Goal: Task Accomplishment & Management: Manage account settings

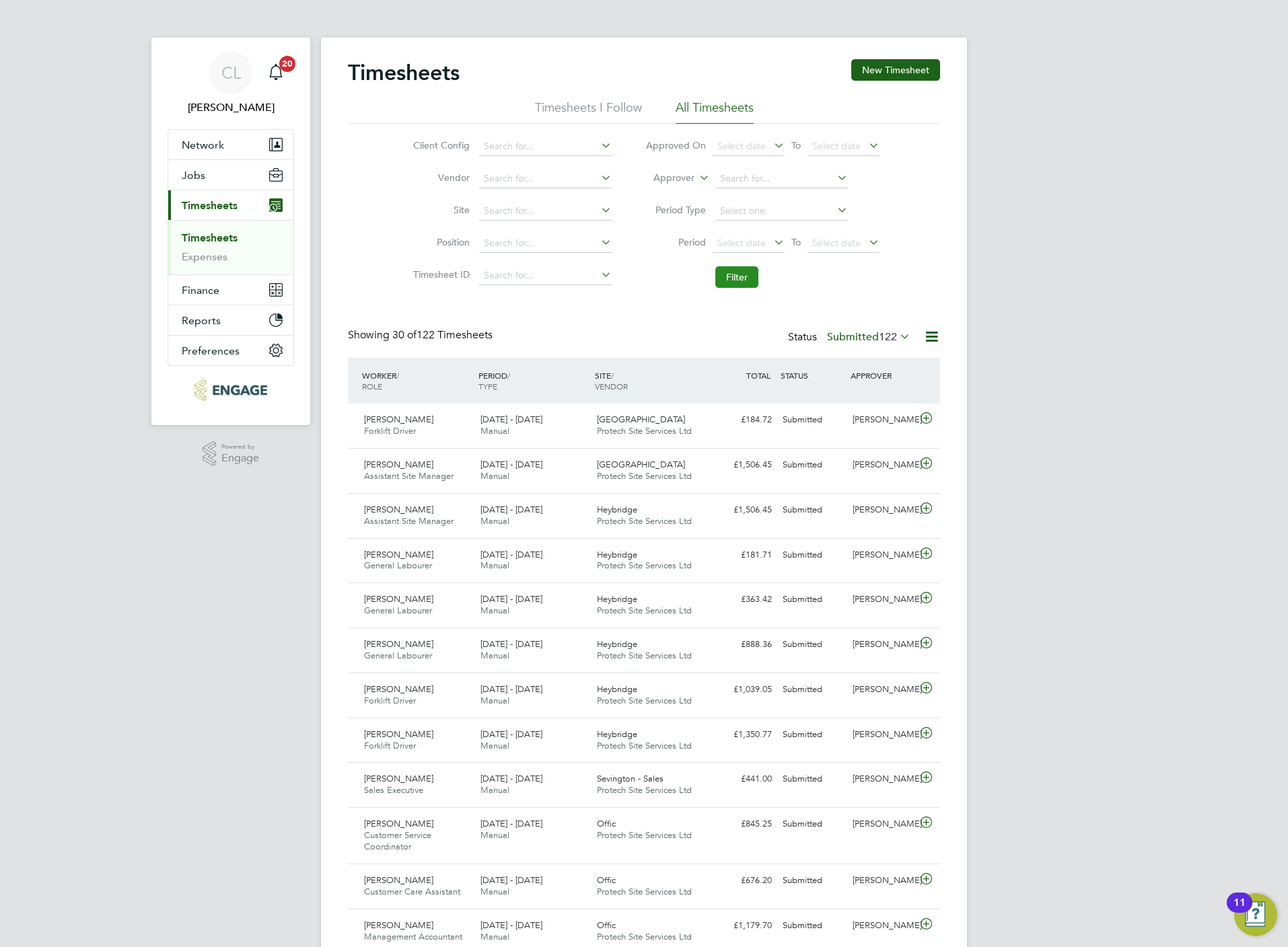
click at [742, 282] on button "Filter" at bounding box center [736, 277] width 43 height 22
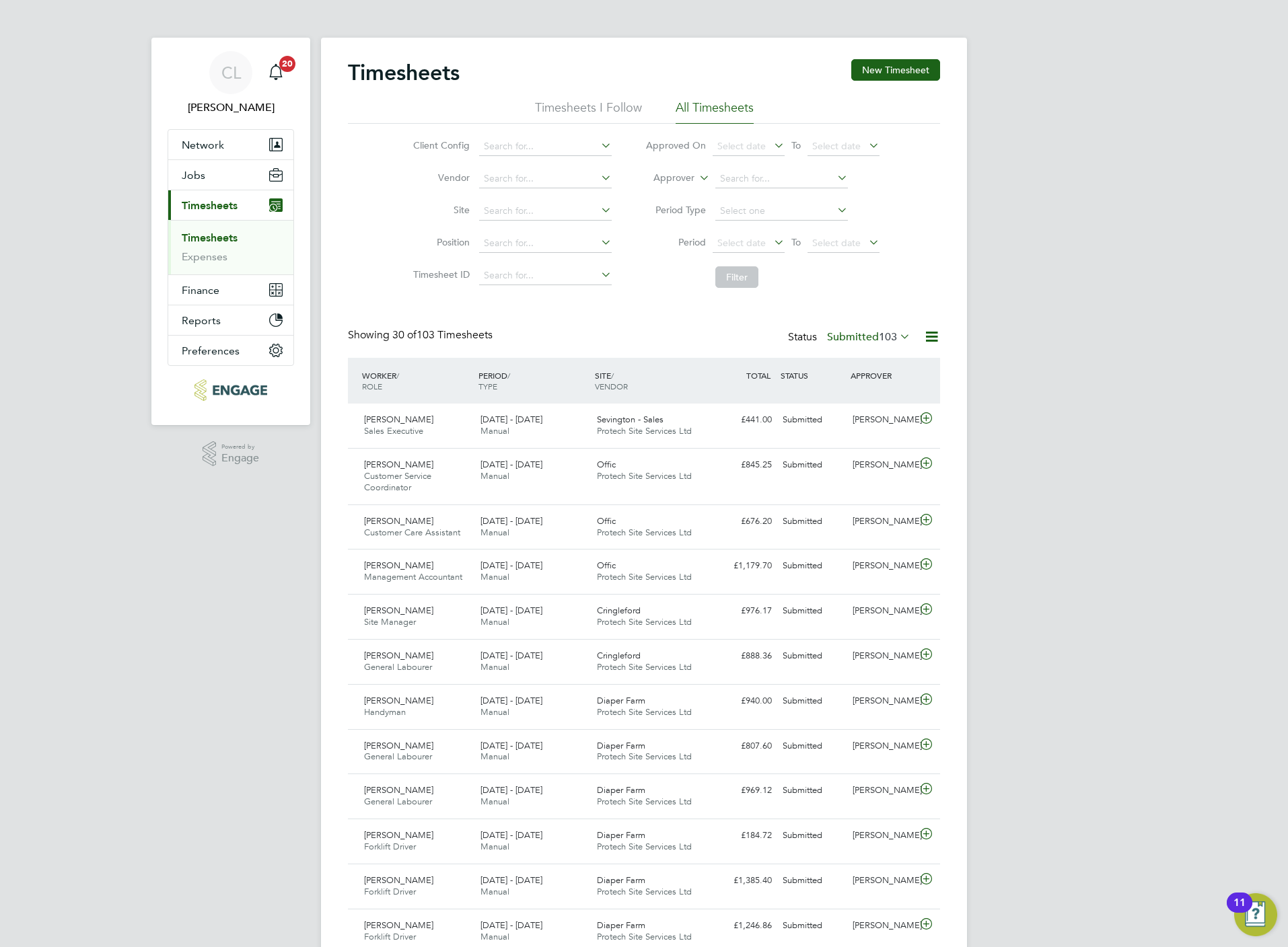
click at [862, 334] on label "Submitted 103" at bounding box center [868, 336] width 83 height 14
click at [840, 380] on li "Saved" at bounding box center [850, 380] width 62 height 19
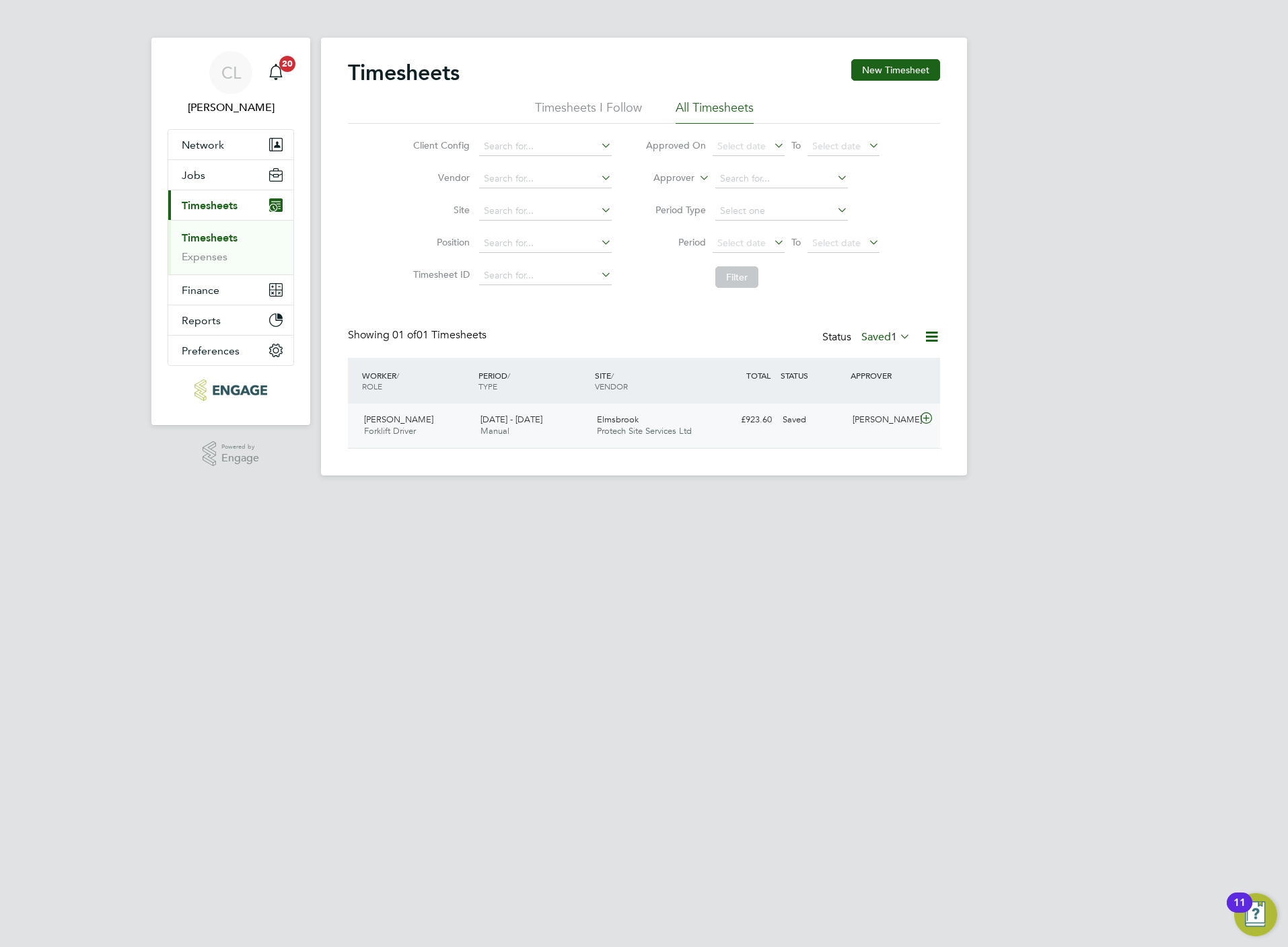
click at [929, 420] on icon at bounding box center [926, 419] width 16 height 11
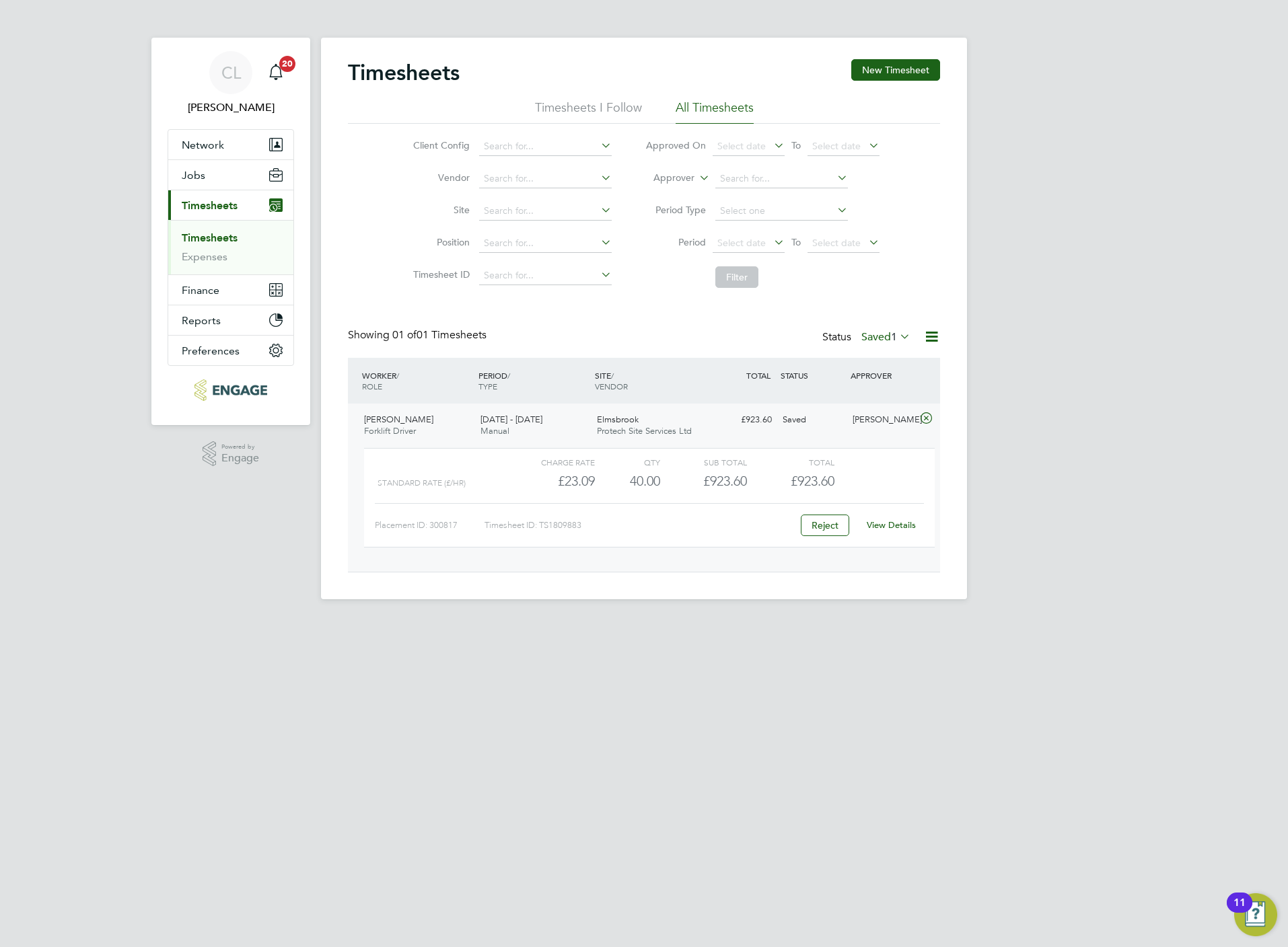
click at [906, 525] on link "View Details" at bounding box center [891, 525] width 49 height 12
click at [890, 337] on span "1" at bounding box center [893, 336] width 6 height 14
click at [852, 358] on li "All" at bounding box center [868, 362] width 62 height 19
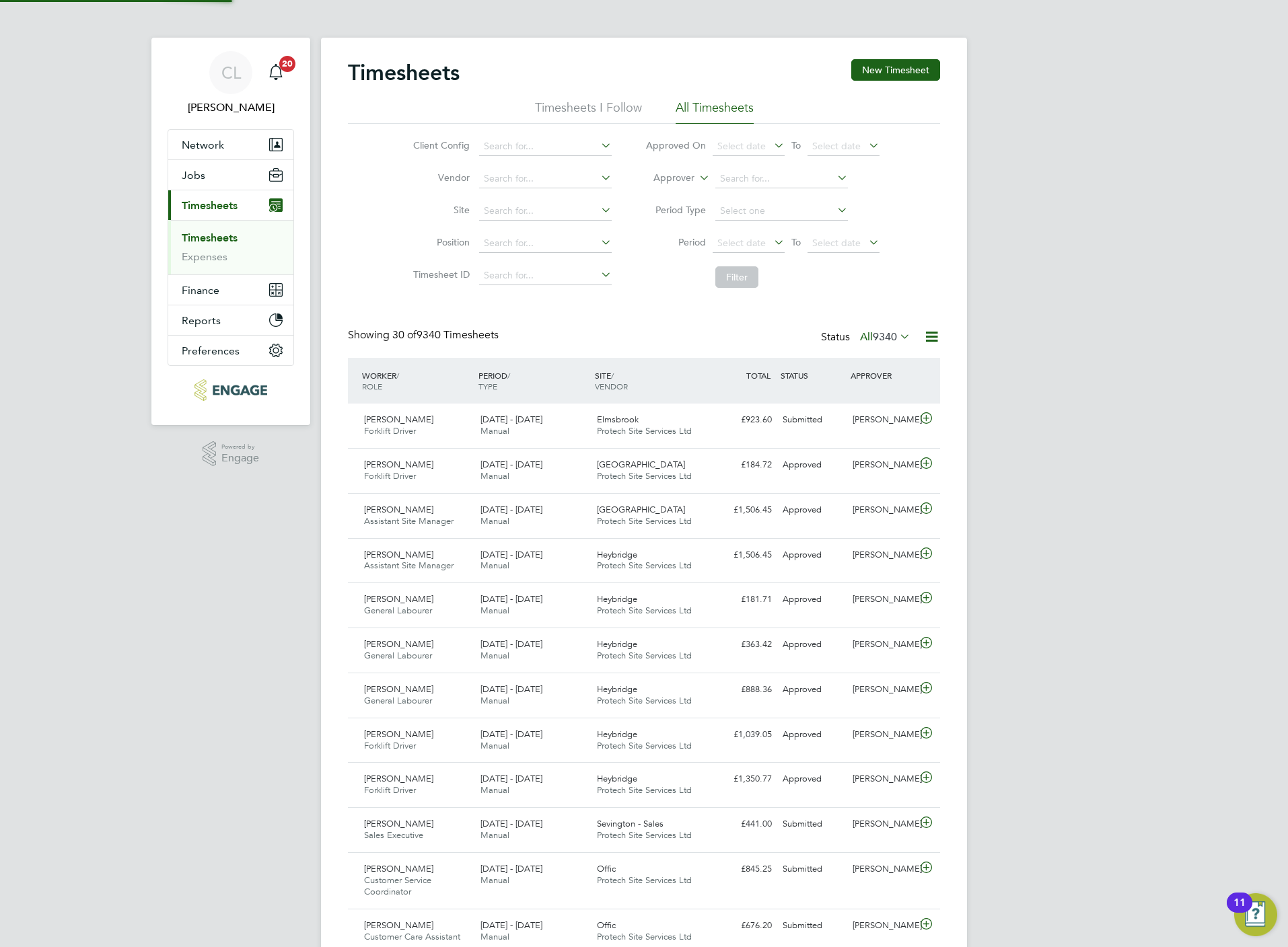
scroll to position [35, 117]
click at [887, 335] on span "9340" at bounding box center [885, 336] width 24 height 14
click at [872, 401] on li "Submitted" at bounding box center [866, 399] width 62 height 19
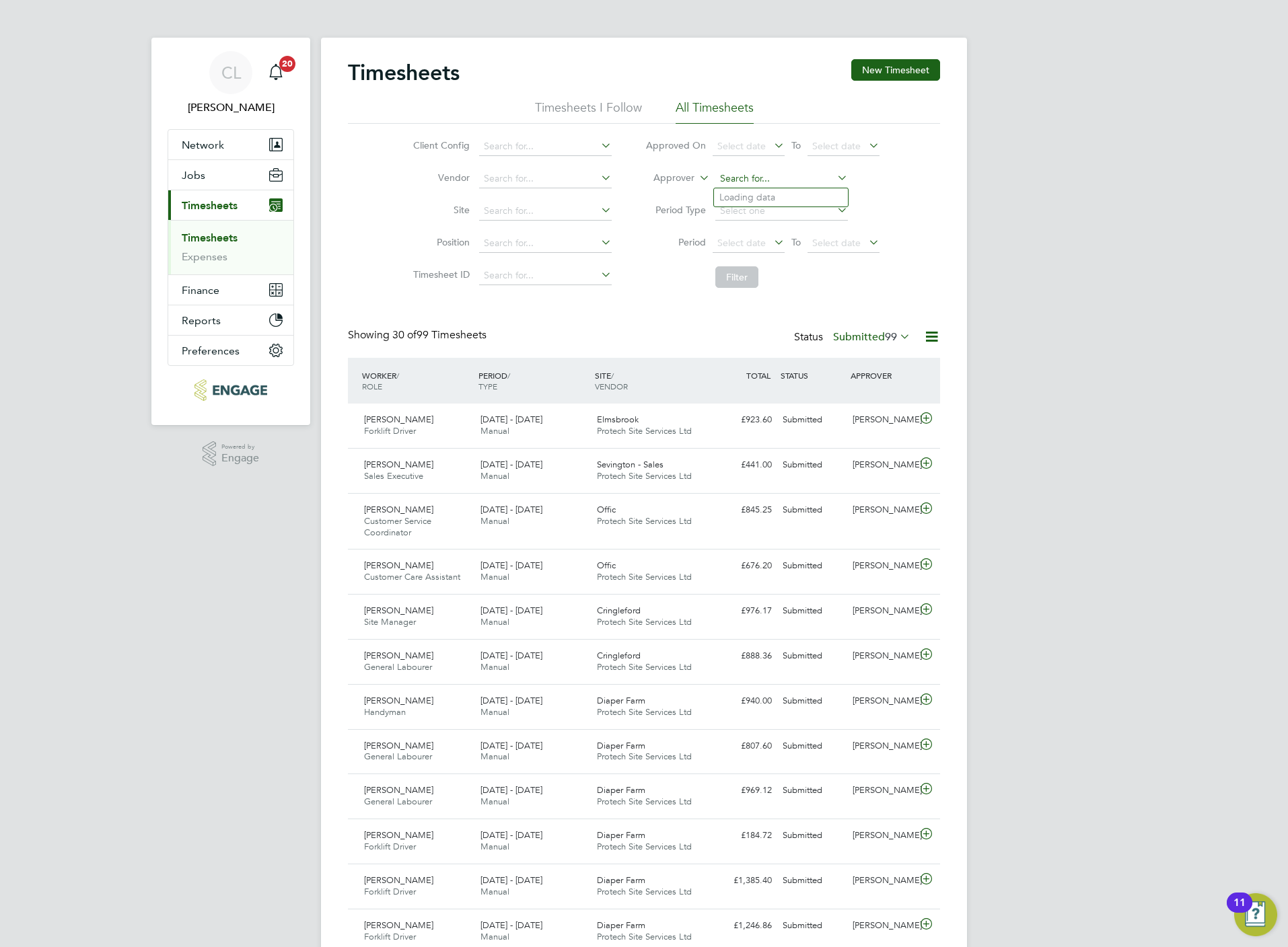
click at [771, 182] on input at bounding box center [781, 178] width 133 height 19
click at [781, 190] on li "Lisa Benbrook" at bounding box center [781, 197] width 133 height 18
type input "[PERSON_NAME]"
click at [735, 274] on button "Filter" at bounding box center [736, 277] width 43 height 22
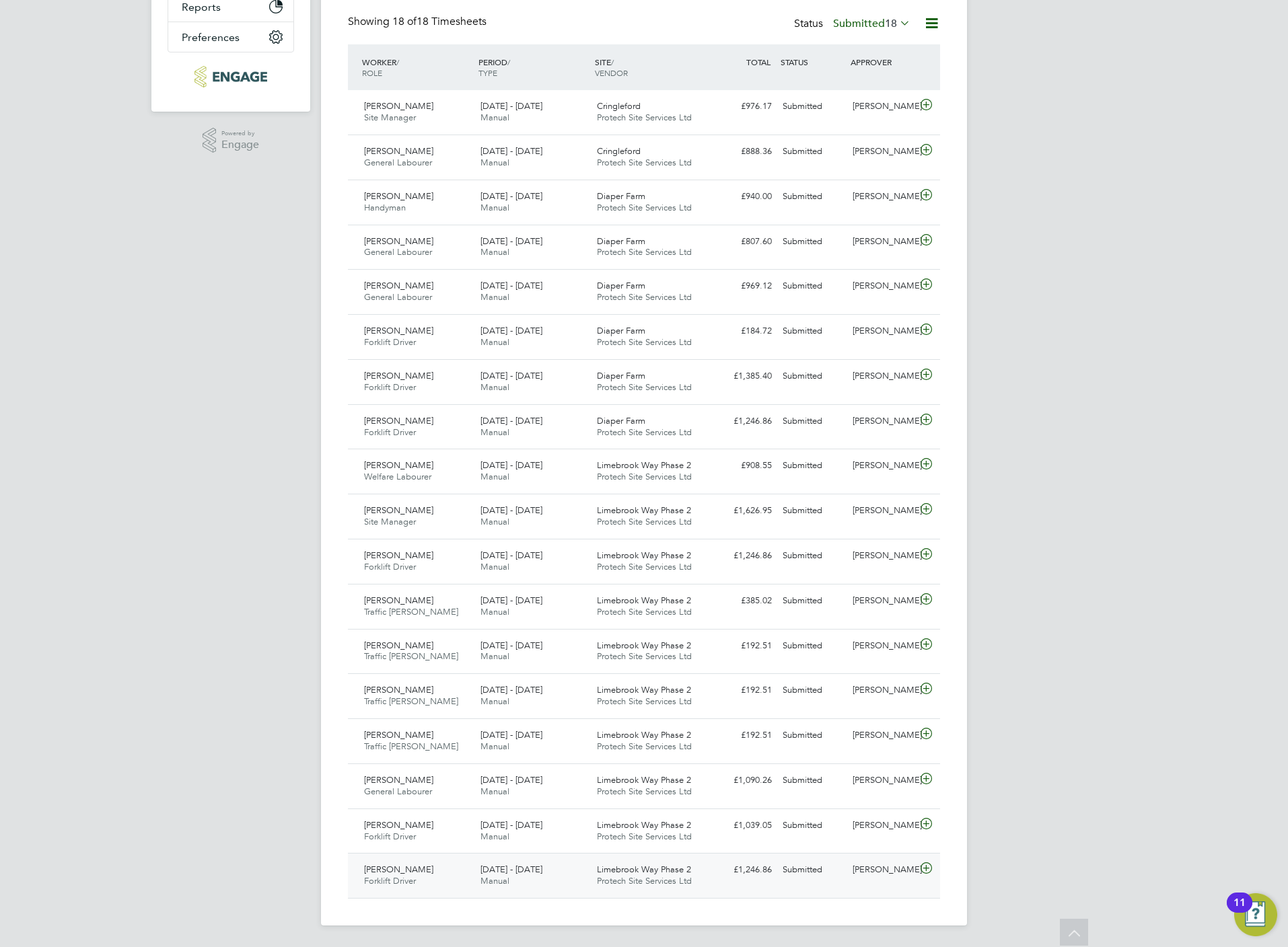
click at [926, 870] on icon at bounding box center [926, 868] width 16 height 11
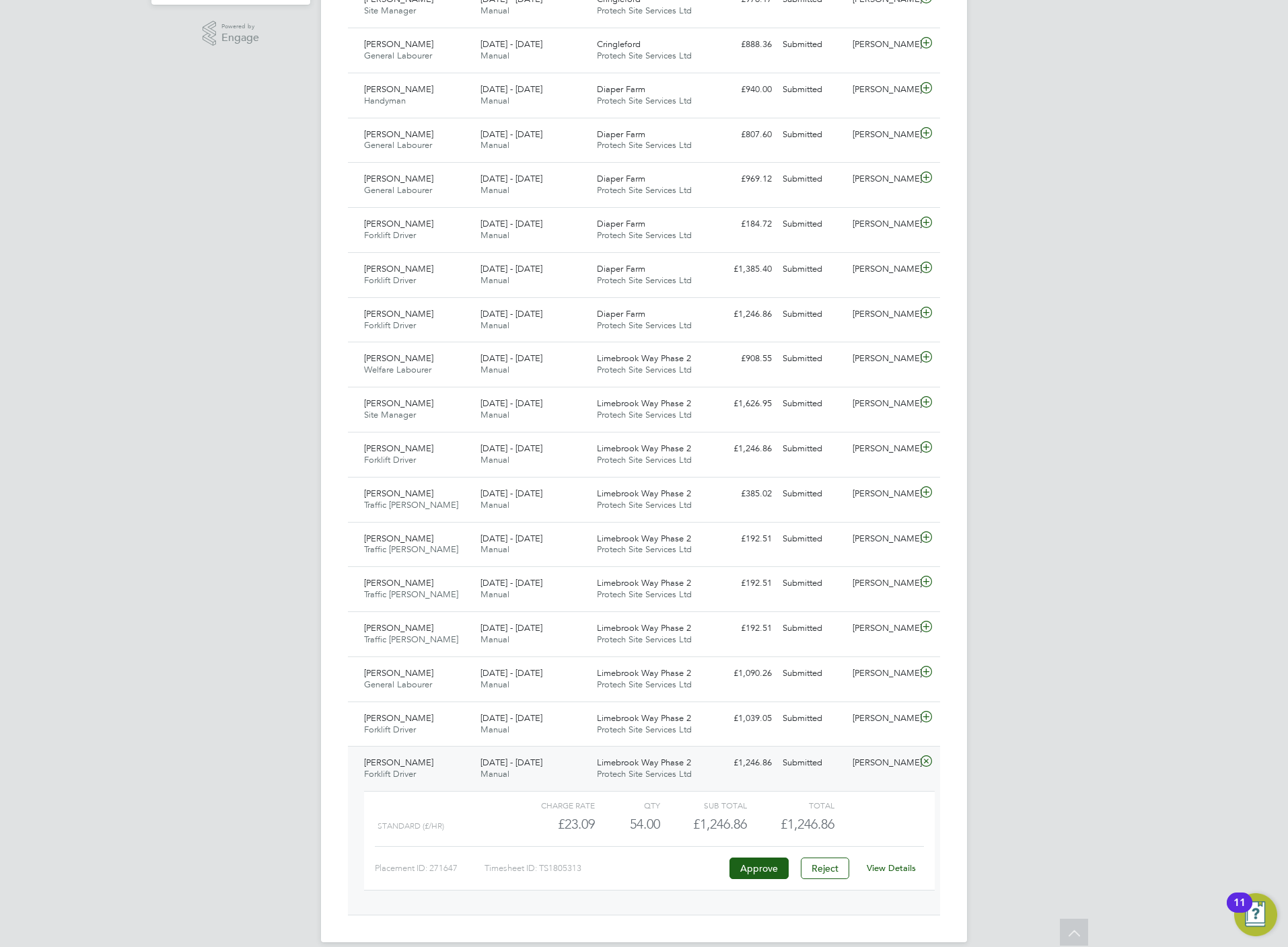
click at [890, 874] on link "View Details" at bounding box center [891, 867] width 49 height 12
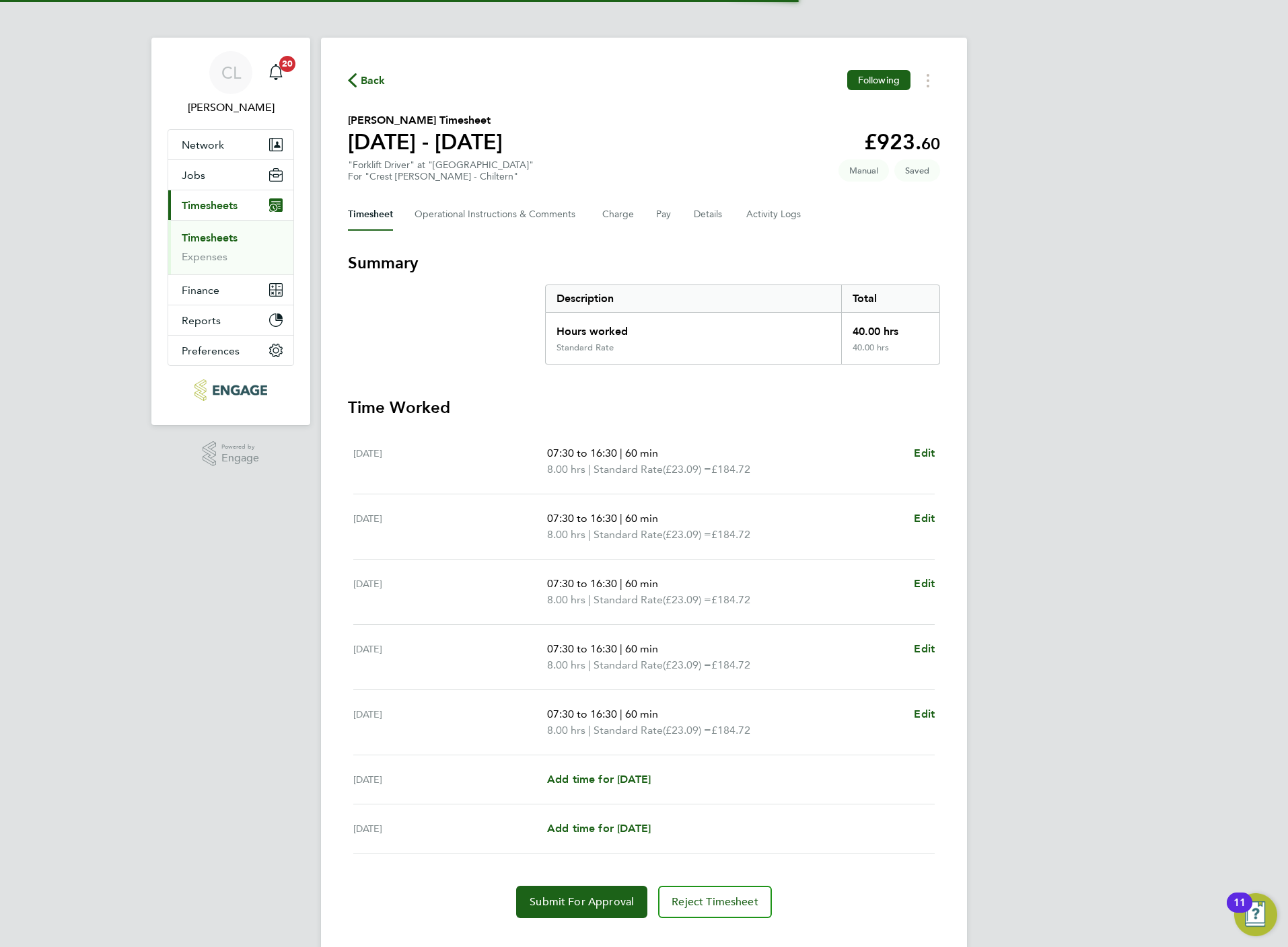
scroll to position [27, 0]
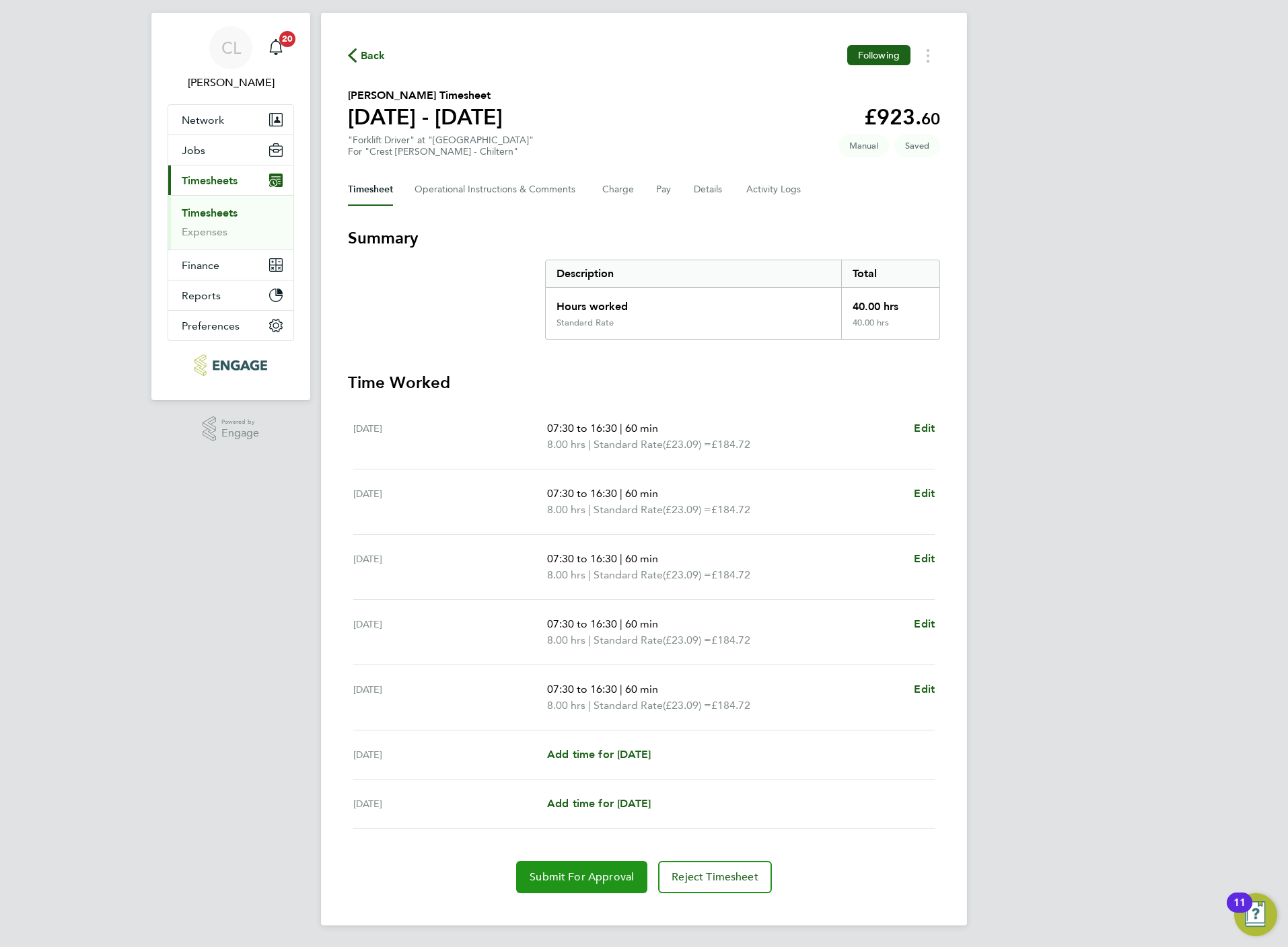
click at [581, 874] on span "Submit For Approval" at bounding box center [581, 877] width 104 height 14
click at [226, 210] on link "Timesheets" at bounding box center [209, 213] width 56 height 13
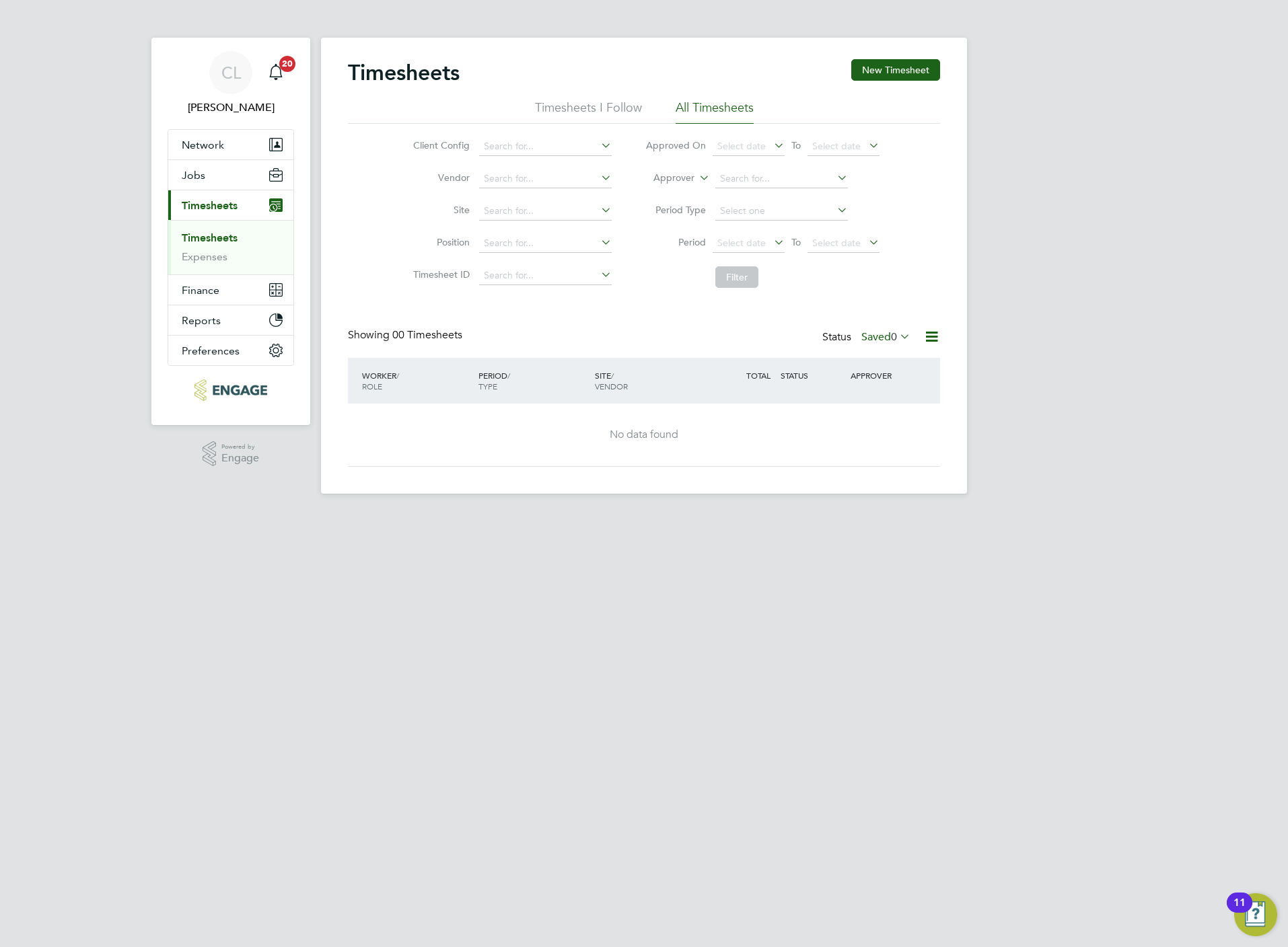
click at [878, 333] on label "Saved 0" at bounding box center [886, 336] width 49 height 14
click at [885, 394] on li "Submitted" at bounding box center [868, 399] width 62 height 19
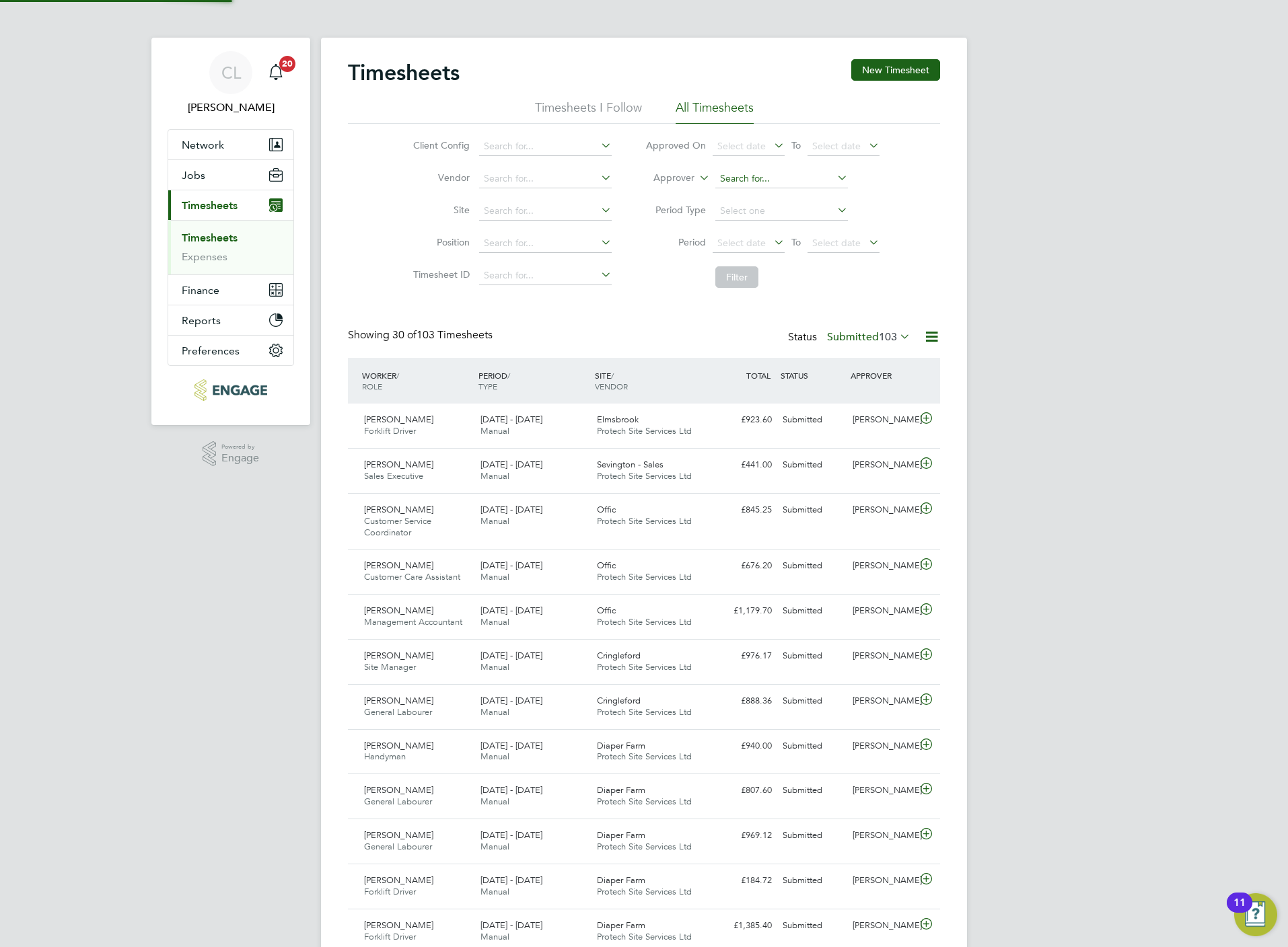
click at [750, 176] on input at bounding box center [781, 178] width 133 height 19
click at [782, 196] on li "Stef an Fernandez" at bounding box center [781, 197] width 133 height 18
type input "[PERSON_NAME]"
click at [758, 177] on input at bounding box center [781, 178] width 133 height 19
click at [765, 215] on li "Stef an Fernandez" at bounding box center [781, 217] width 133 height 18
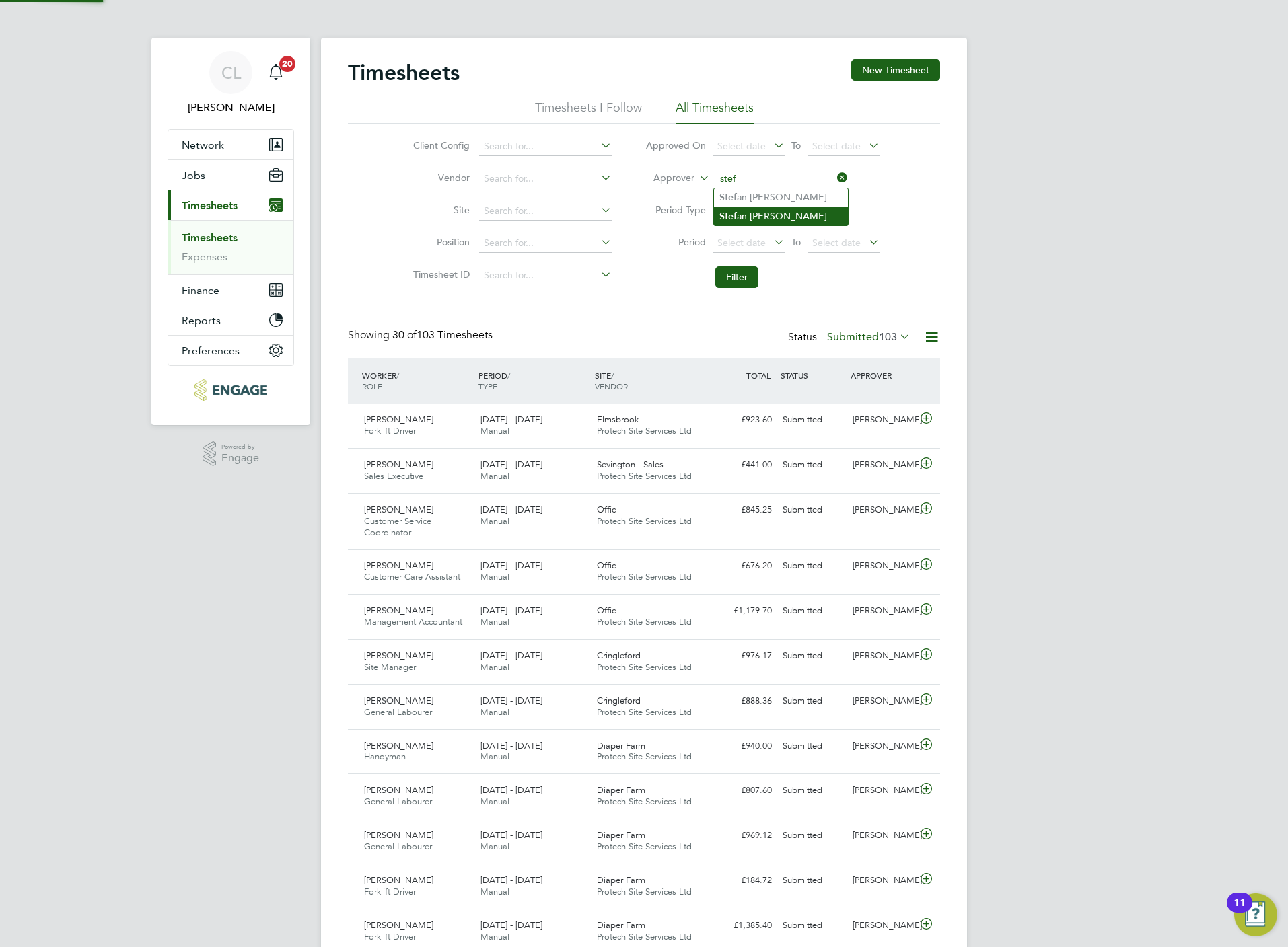
type input "[PERSON_NAME]"
click at [728, 279] on button "Filter" at bounding box center [736, 277] width 43 height 22
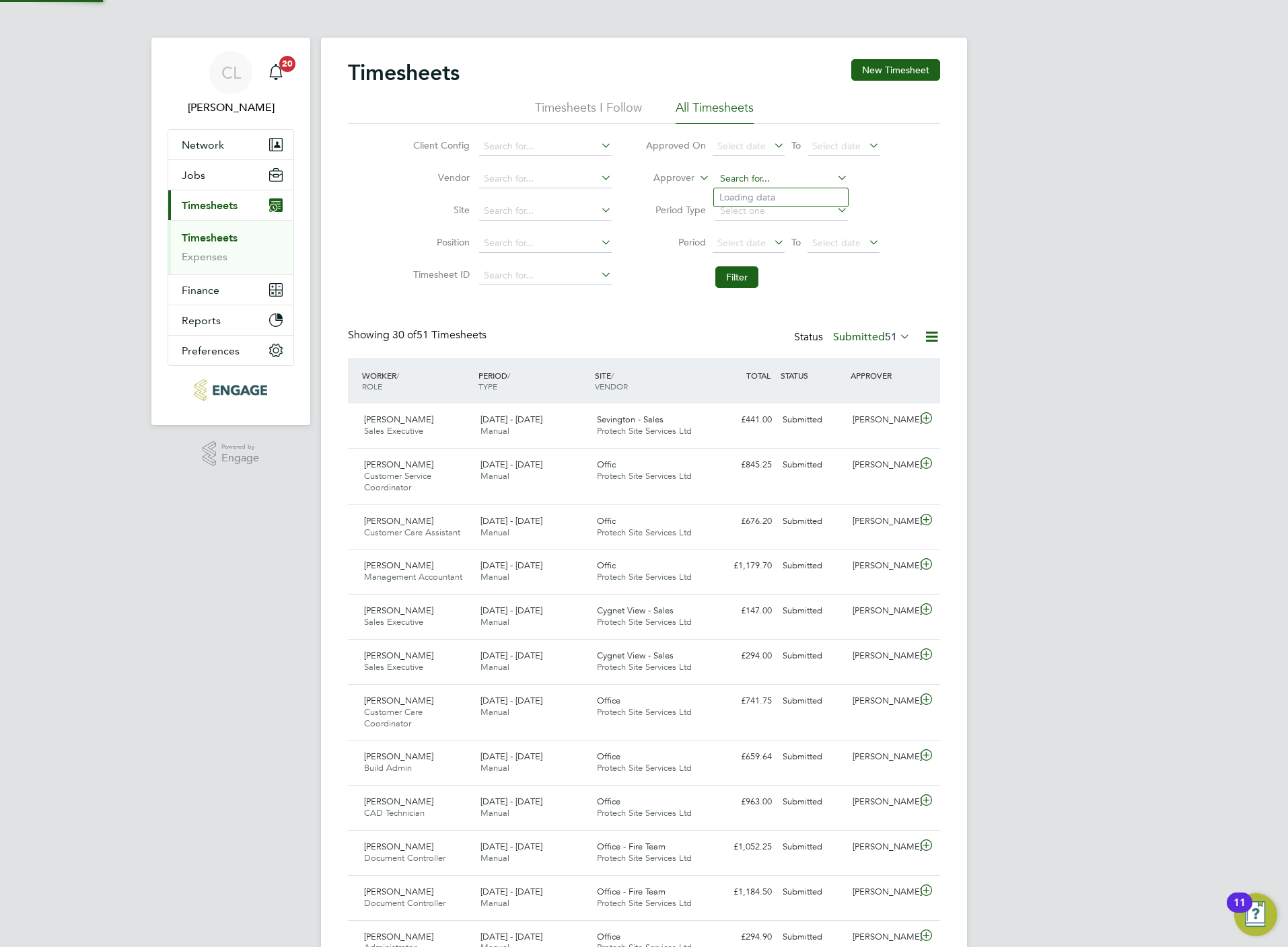
click at [765, 182] on input at bounding box center [781, 178] width 133 height 19
click at [758, 218] on li "Lis a Benbrook" at bounding box center [781, 217] width 133 height 18
type input "[PERSON_NAME]"
click at [741, 271] on button "Filter" at bounding box center [736, 277] width 43 height 22
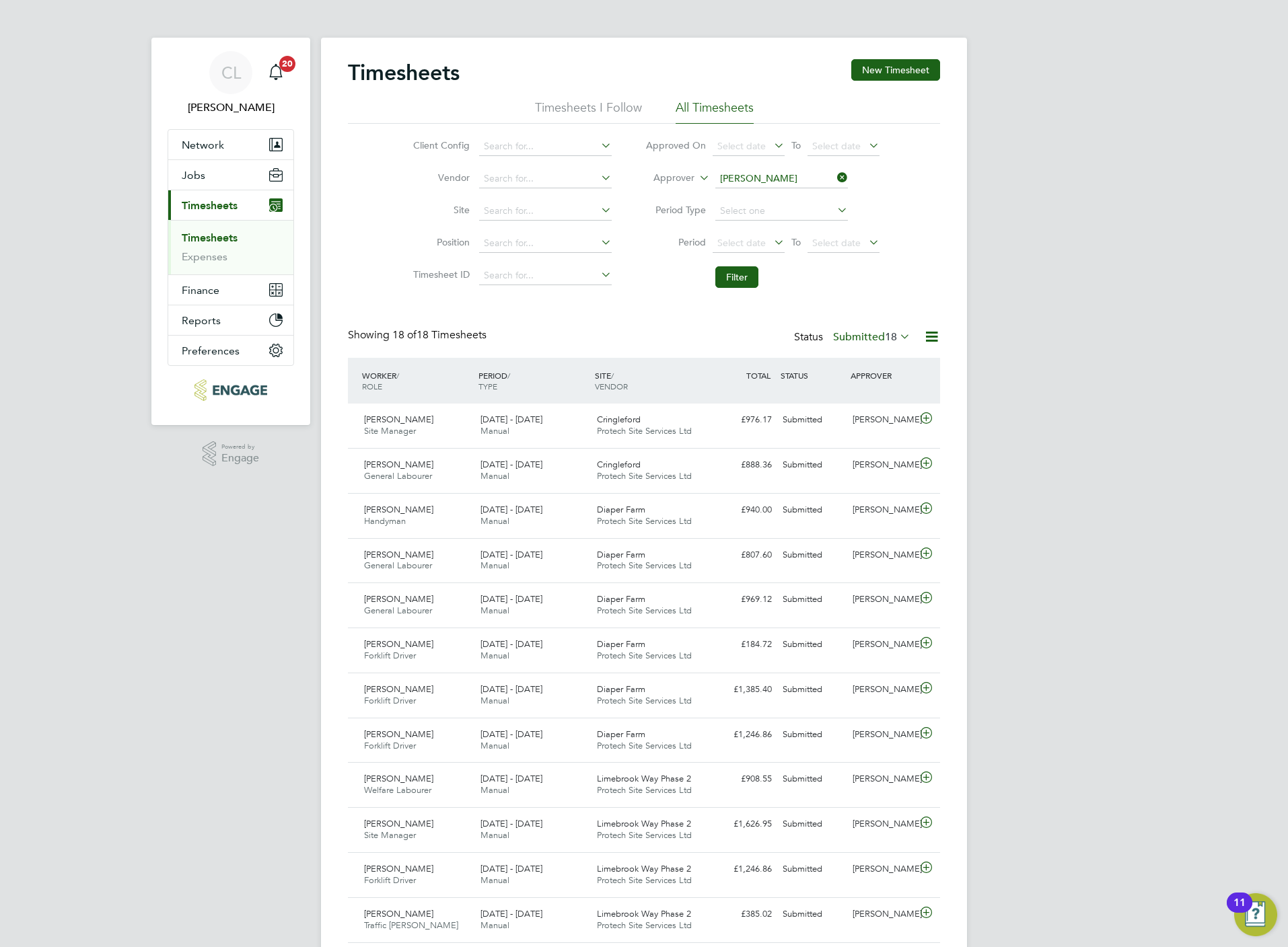
click at [230, 210] on span "Timesheets" at bounding box center [209, 206] width 56 height 13
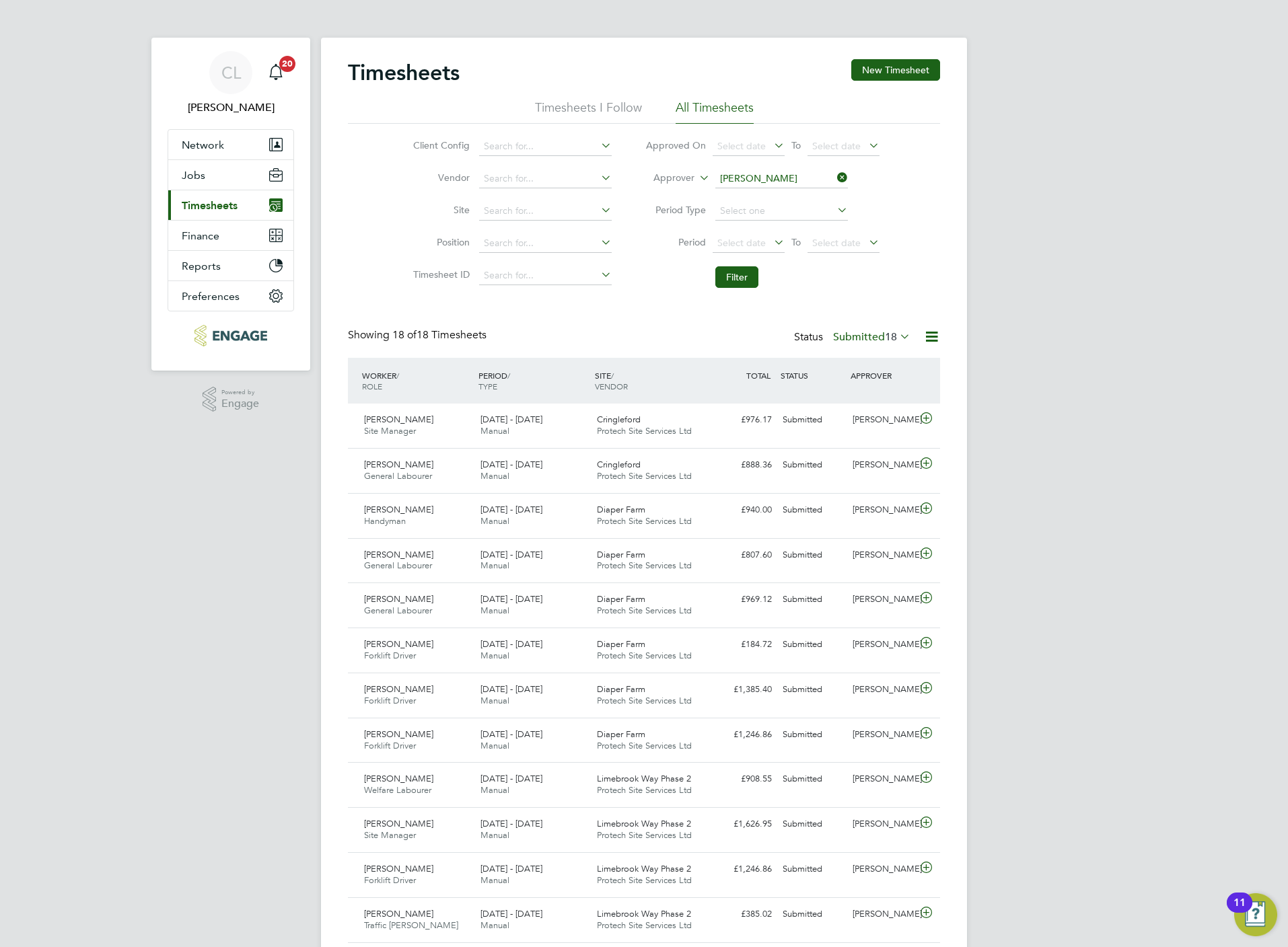
click at [230, 210] on span "Timesheets" at bounding box center [209, 206] width 56 height 13
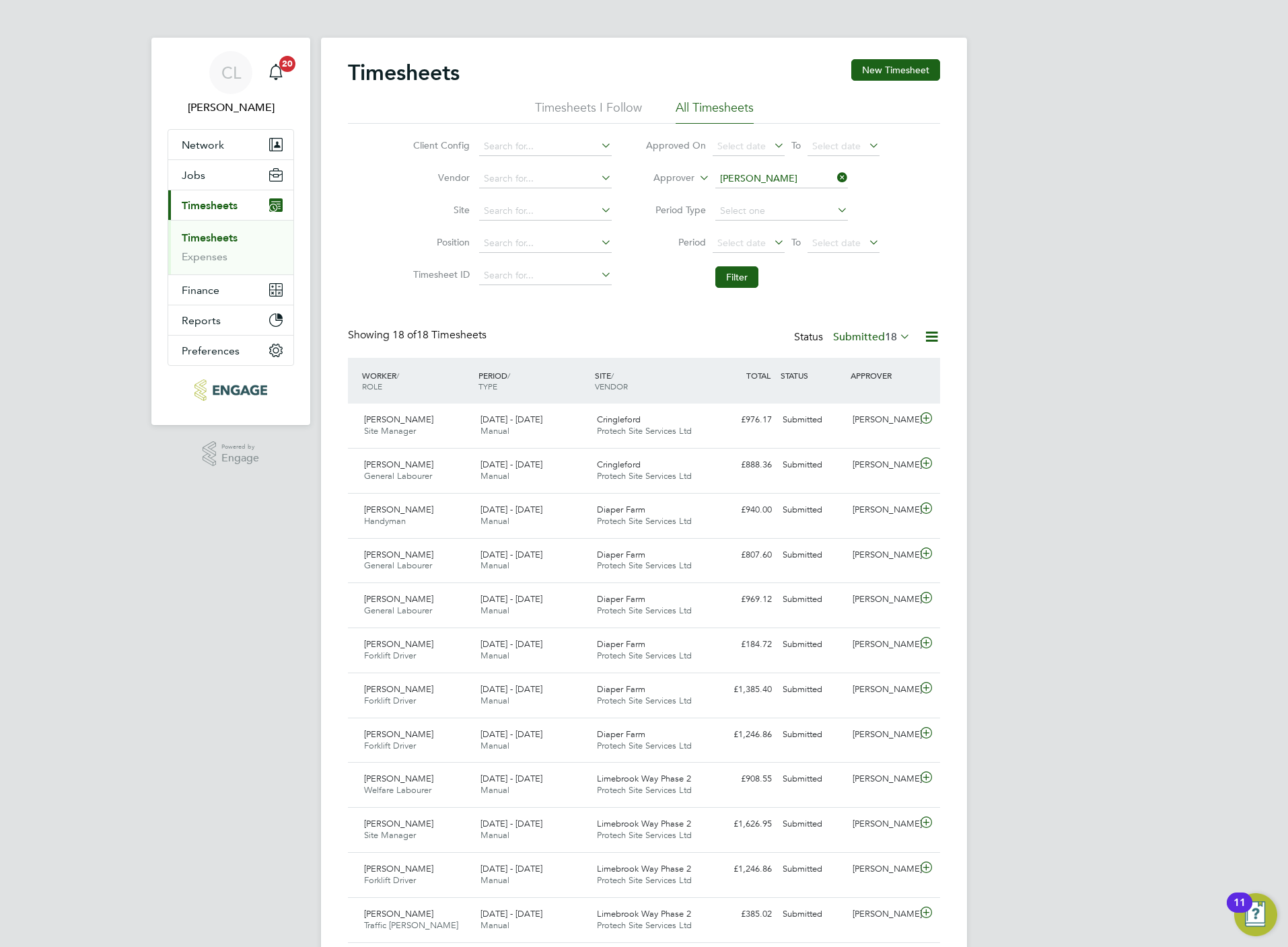
click at [220, 242] on link "Timesheets" at bounding box center [209, 238] width 56 height 13
click at [509, 149] on input at bounding box center [545, 146] width 133 height 19
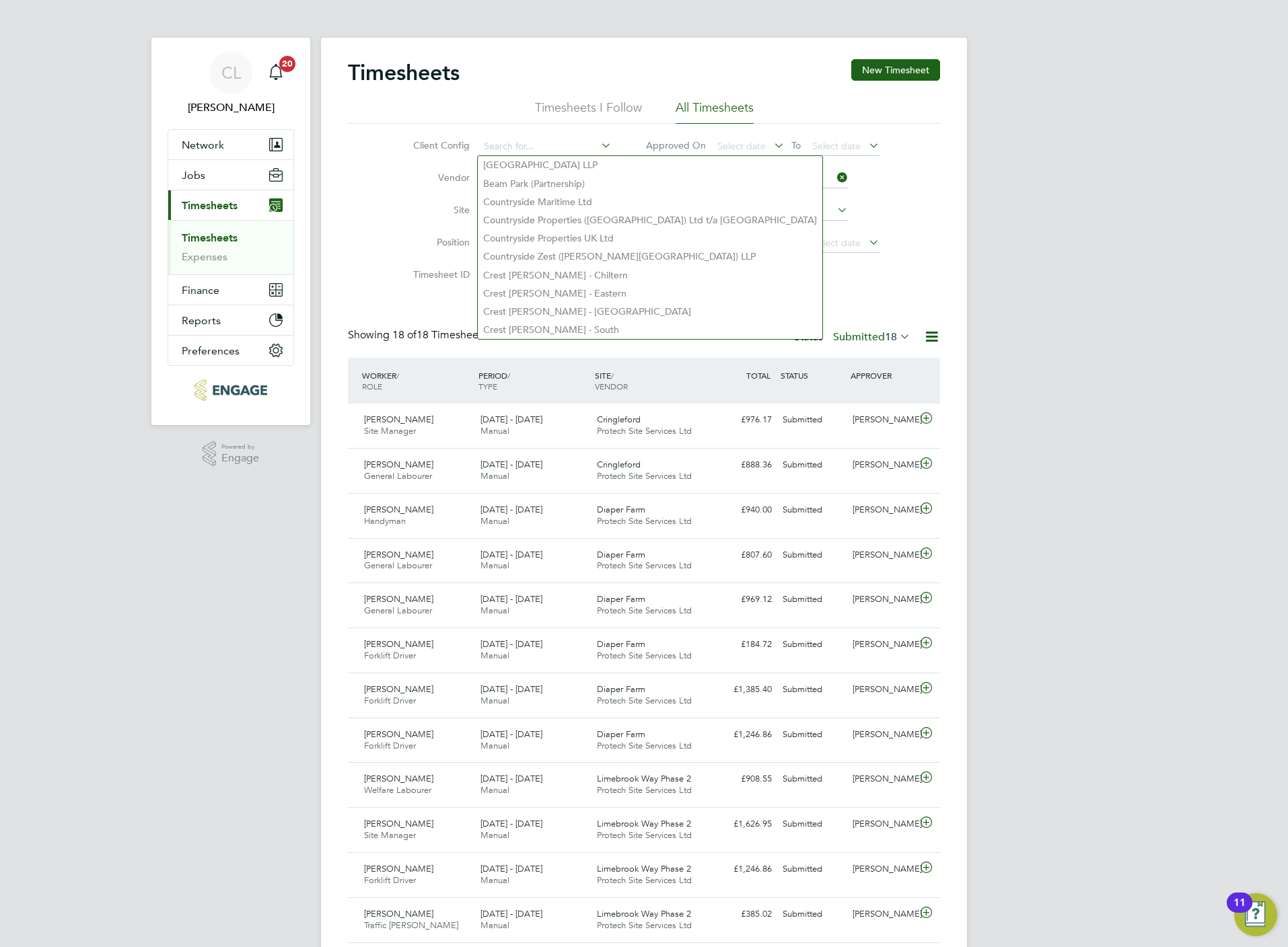
click at [392, 271] on li "Timesheet ID" at bounding box center [510, 275] width 236 height 32
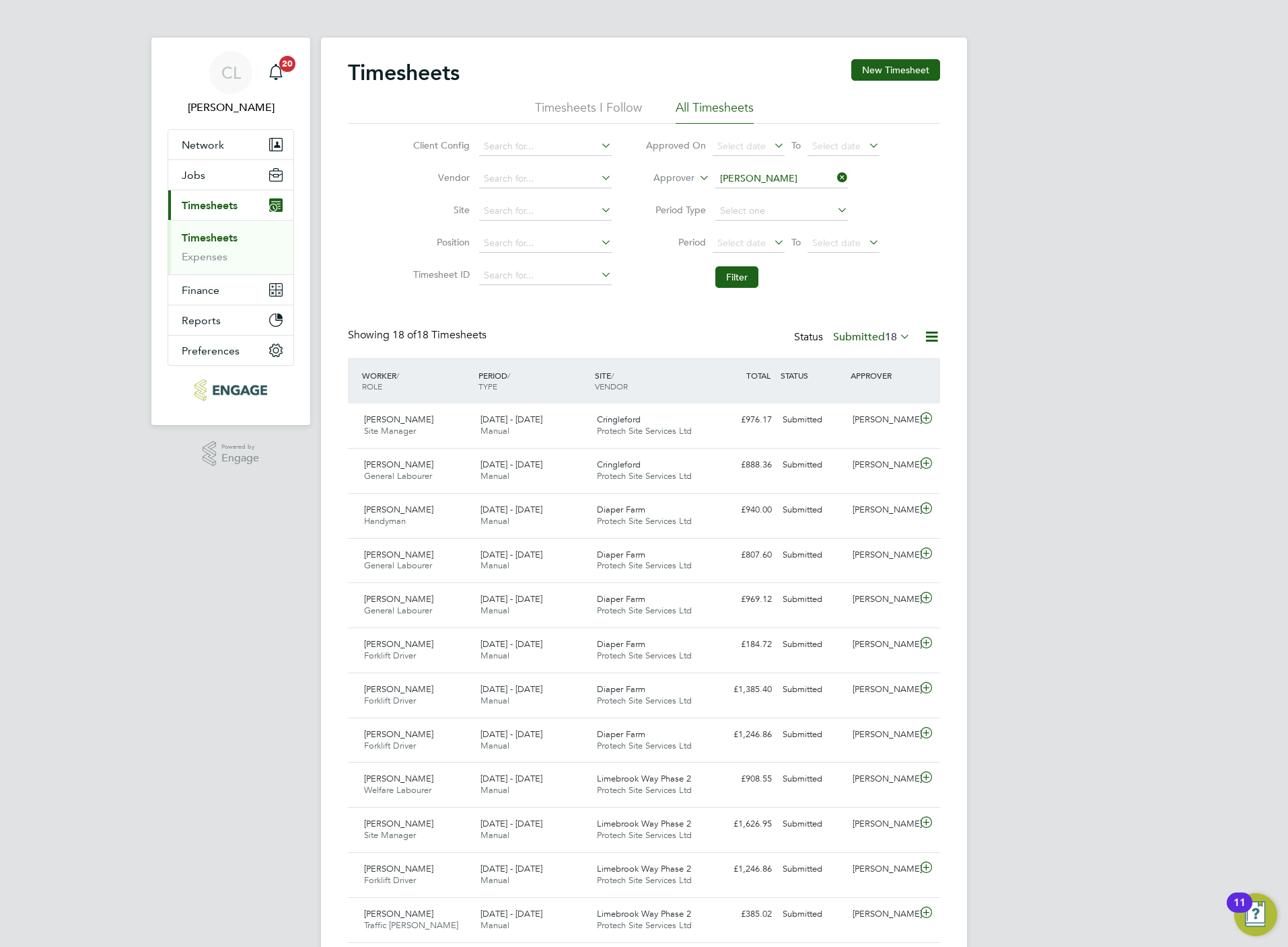
click at [835, 172] on icon at bounding box center [835, 177] width 0 height 19
click at [862, 341] on label "Submitted 18" at bounding box center [871, 336] width 78 height 14
click at [838, 351] on div "All Saved Submitted Approved Rejected Absent Cancelled 2078 0 18 2026 16 4 14" at bounding box center [881, 425] width 119 height 160
click at [854, 340] on label "Submitted 18" at bounding box center [871, 336] width 78 height 14
click at [844, 358] on li "All" at bounding box center [854, 362] width 62 height 19
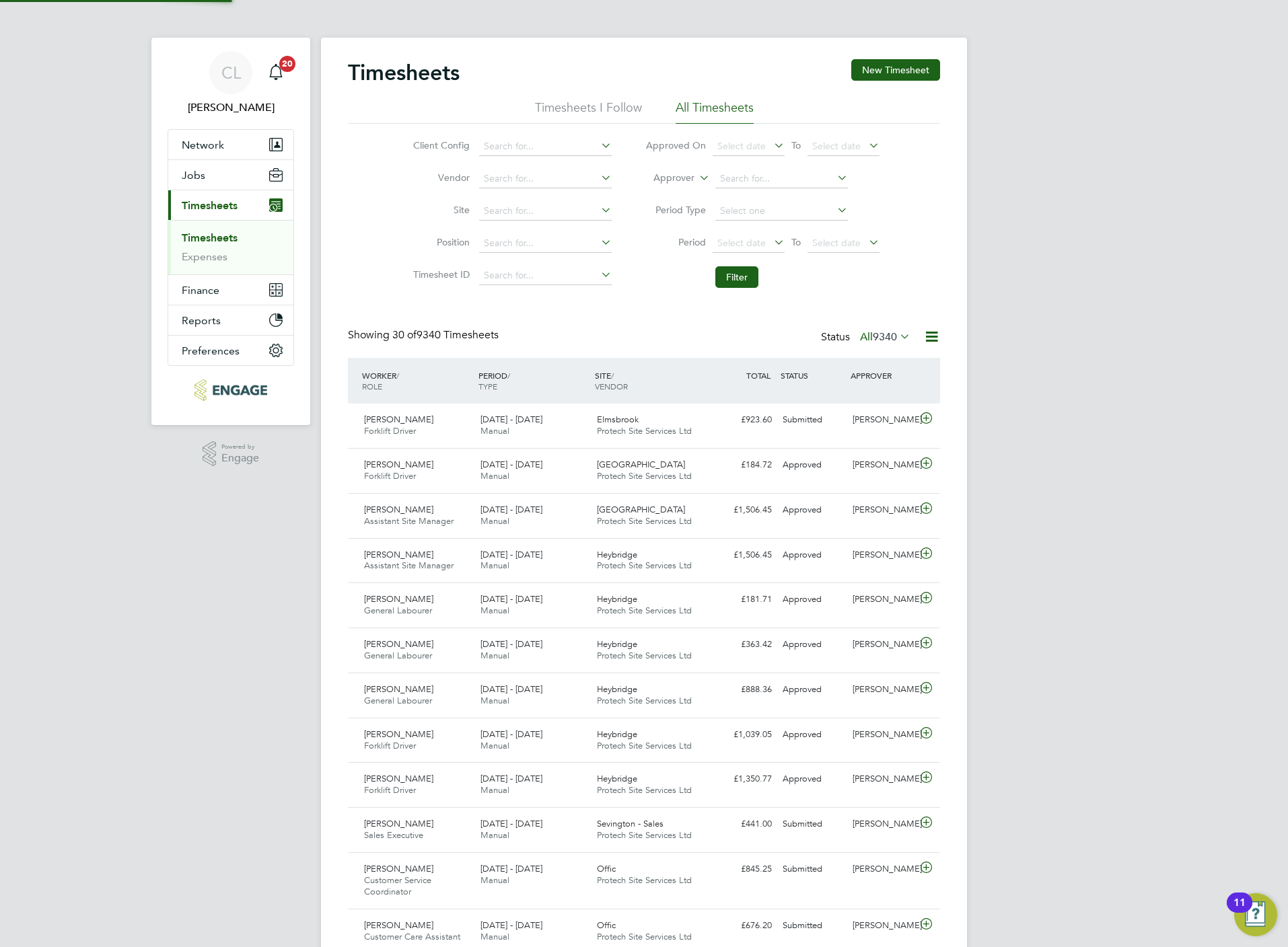
scroll to position [35, 117]
click at [878, 342] on span "9340" at bounding box center [885, 336] width 24 height 14
click at [893, 396] on li "Submitted" at bounding box center [866, 399] width 62 height 19
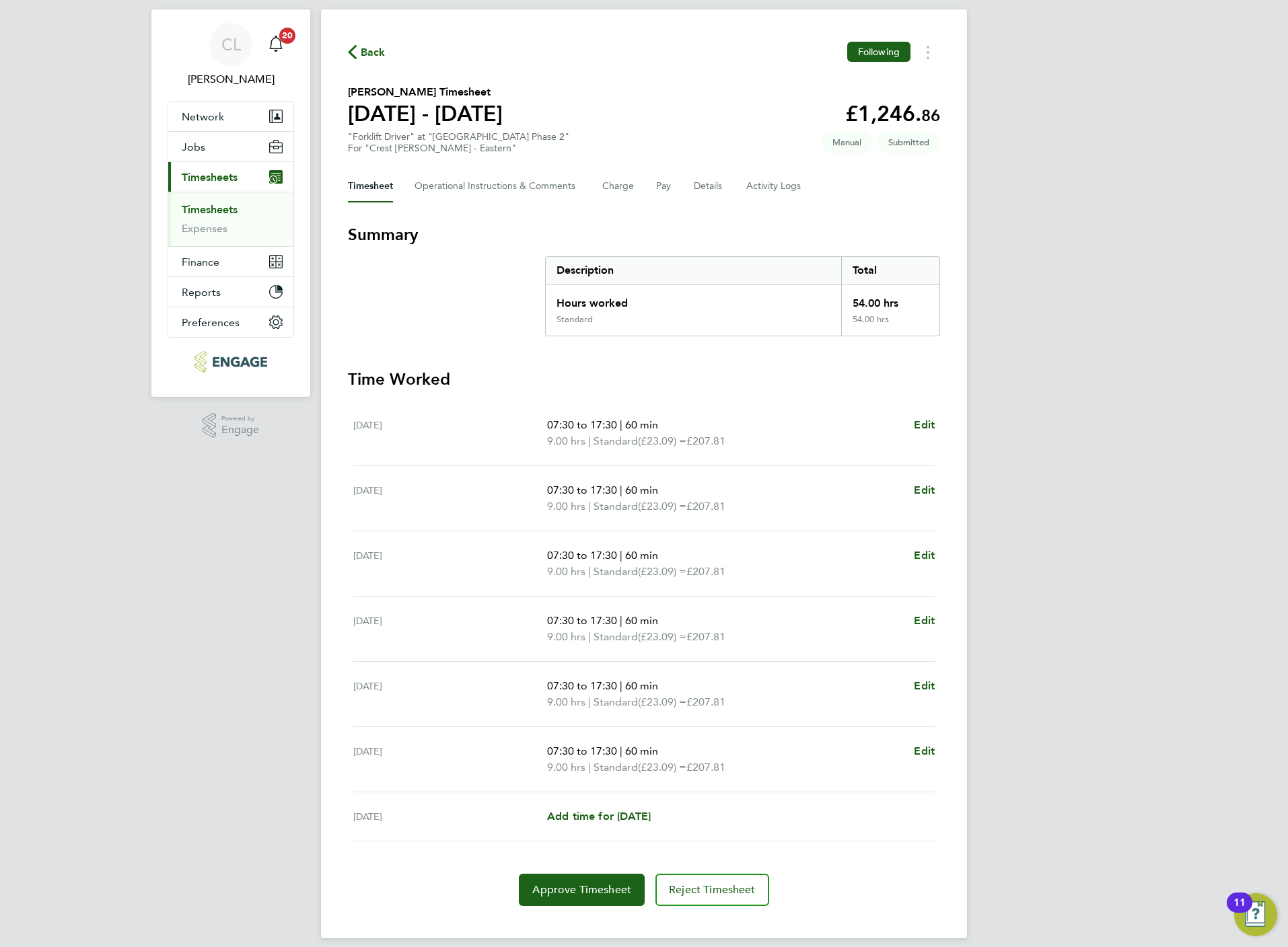
scroll to position [43, 0]
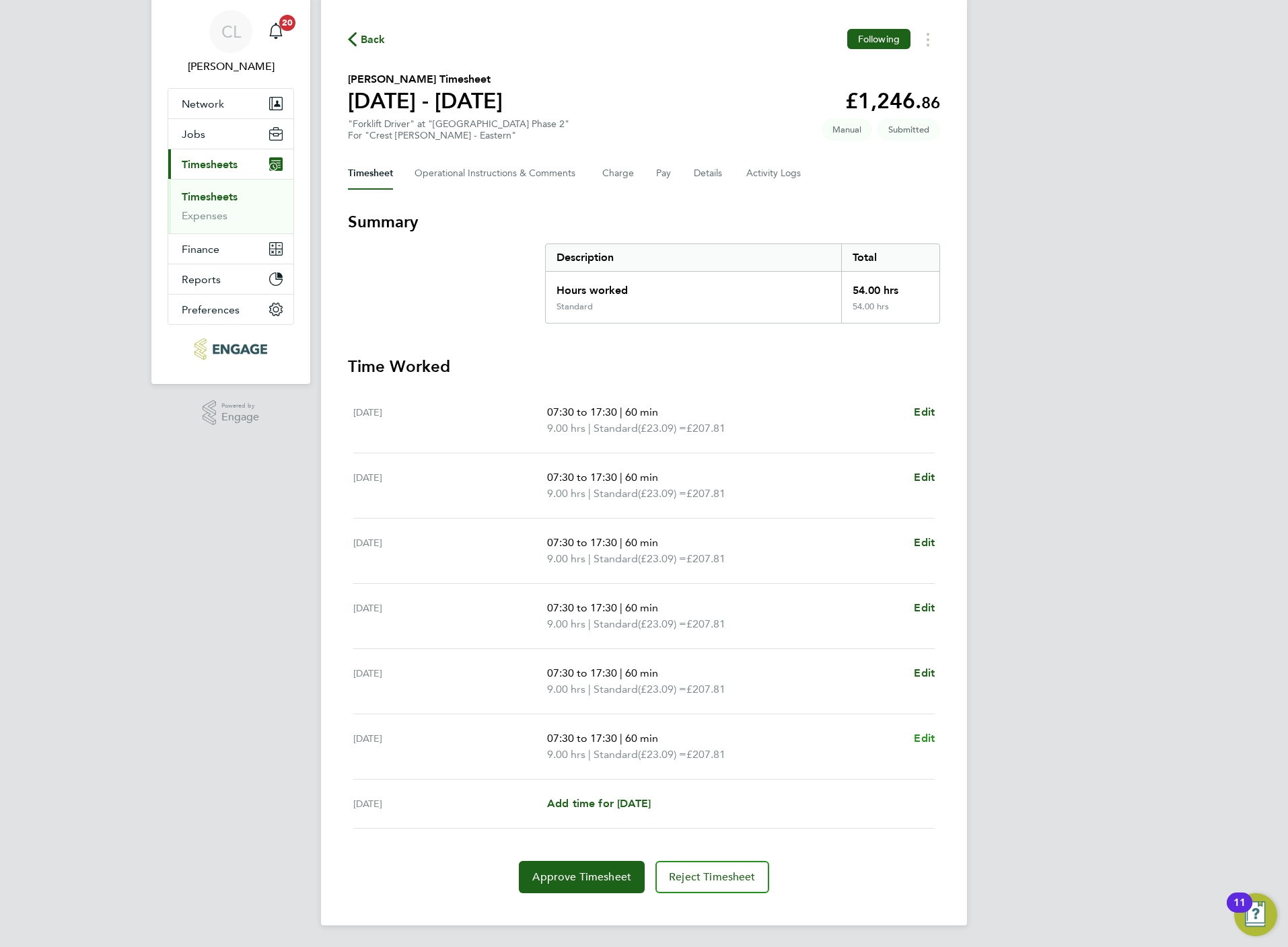
click at [916, 740] on span "Edit" at bounding box center [923, 739] width 21 height 13
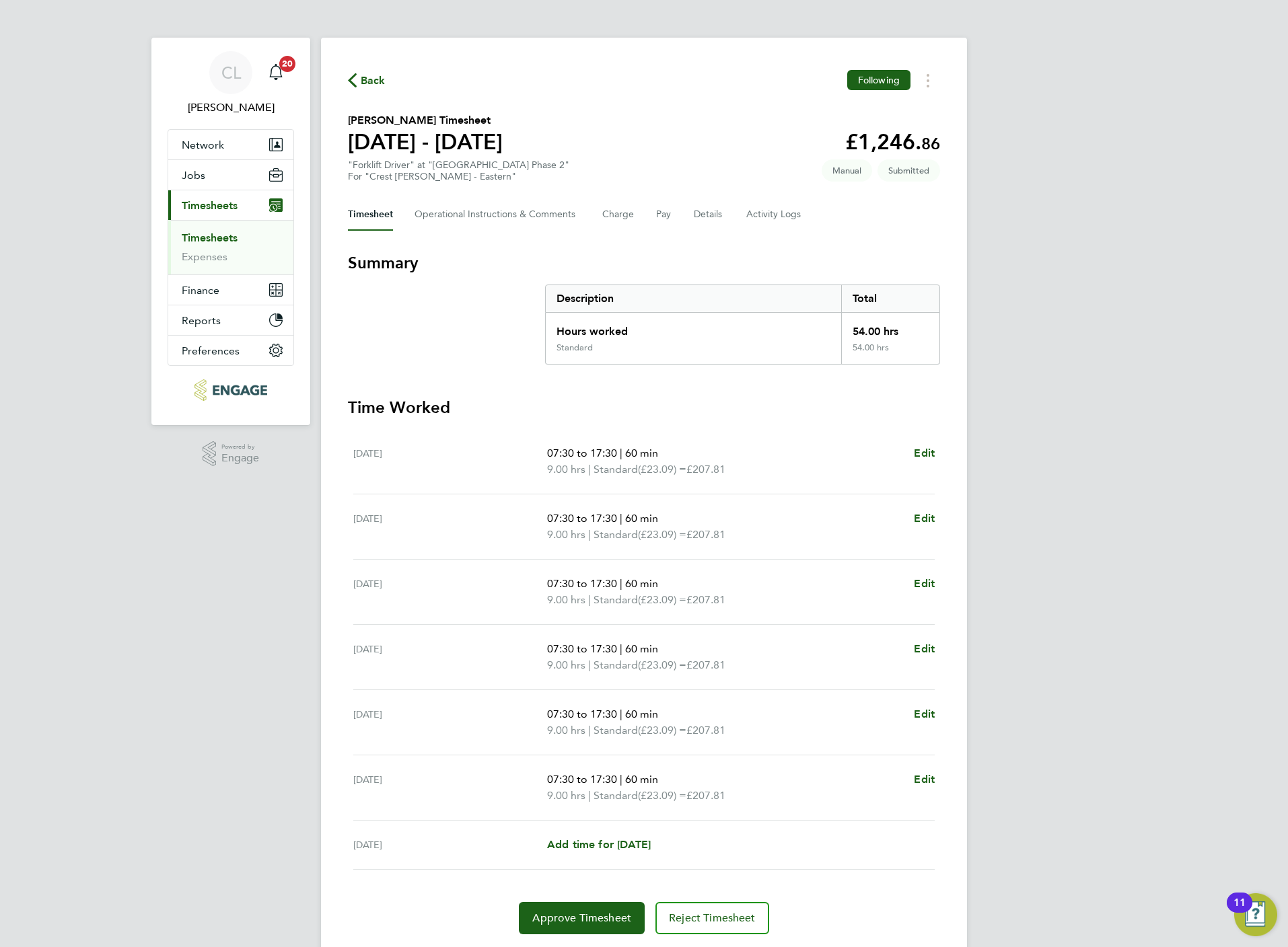
select select "60"
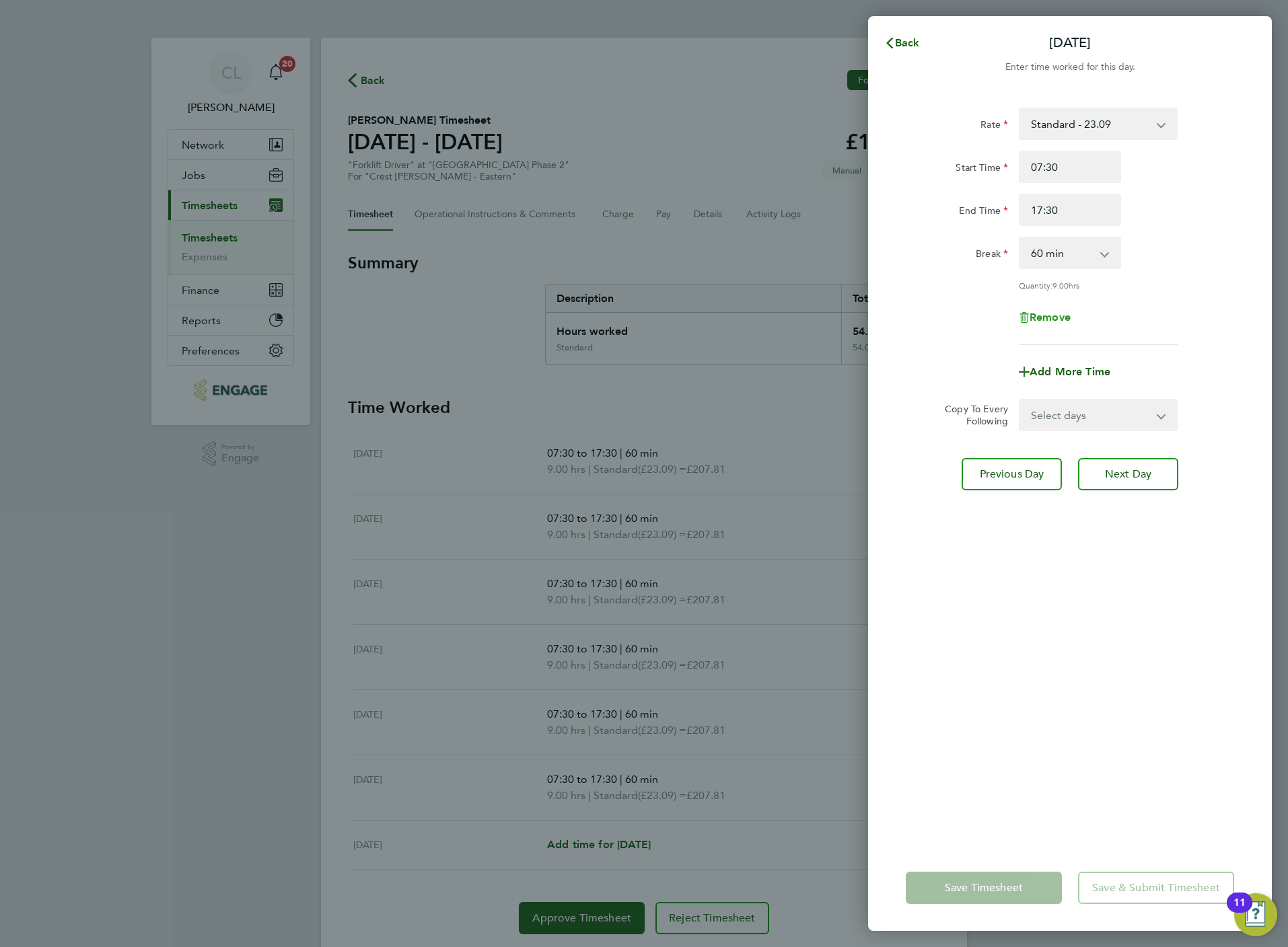
click at [1048, 320] on span "Remove" at bounding box center [1049, 317] width 41 height 13
select select "null"
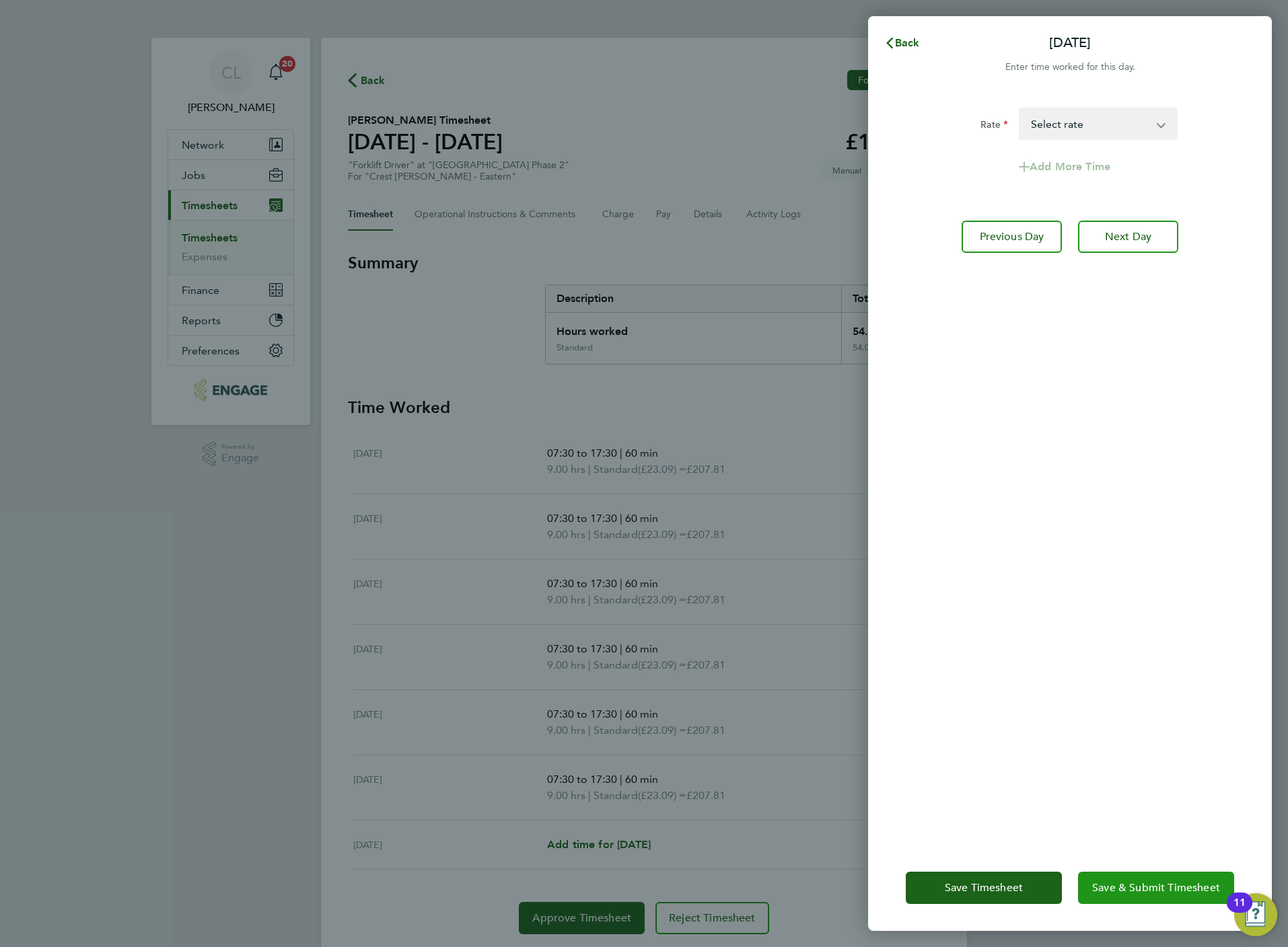
click at [1133, 899] on button "Save & Submit Timesheet" at bounding box center [1155, 888] width 156 height 32
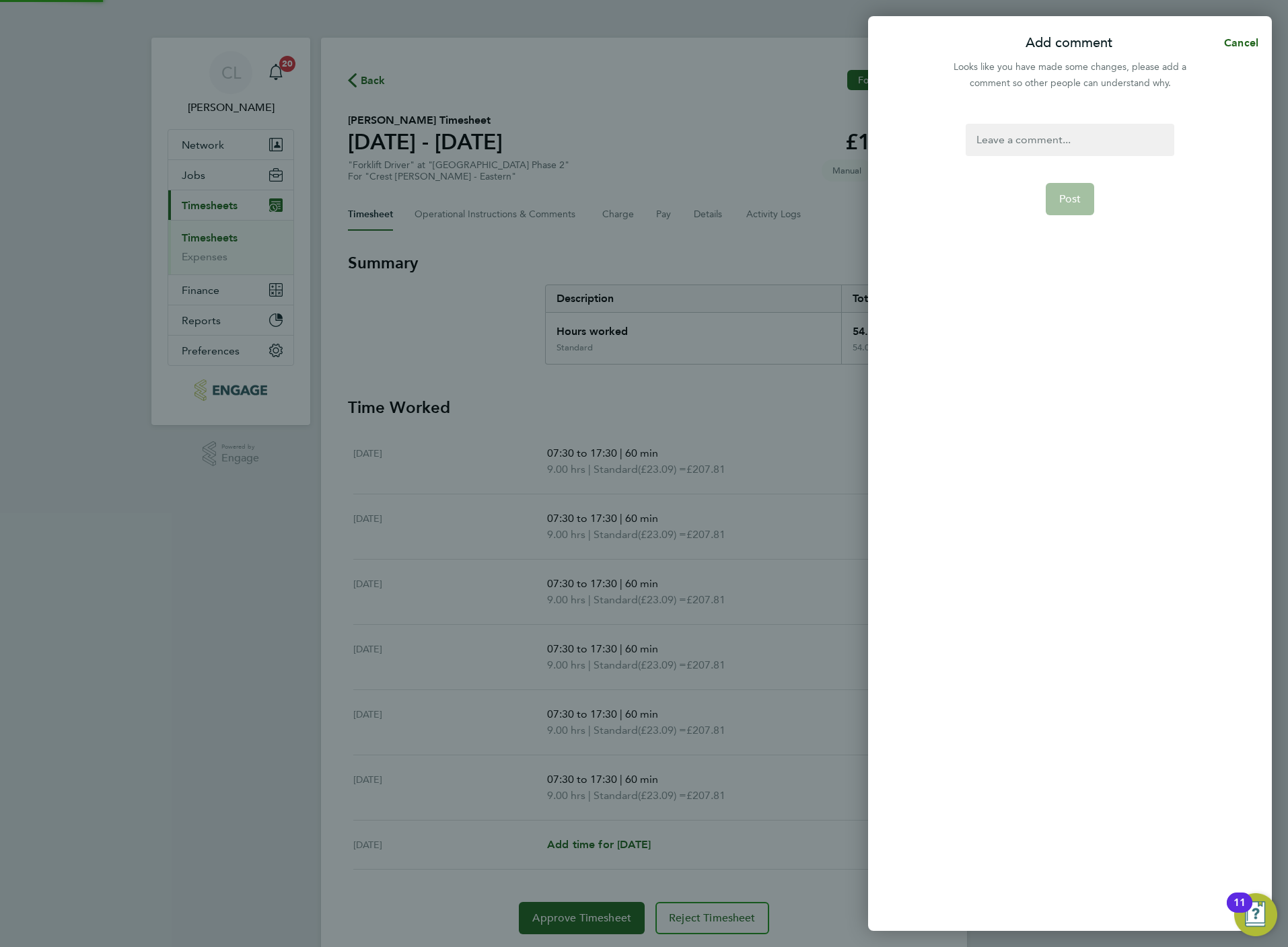
click at [1133, 899] on div "Post" at bounding box center [1070, 519] width 404 height 824
click at [994, 142] on div at bounding box center [1069, 139] width 208 height 32
click at [1010, 136] on div at bounding box center [1069, 139] width 208 height 32
click at [1064, 190] on button "Post" at bounding box center [1070, 198] width 49 height 32
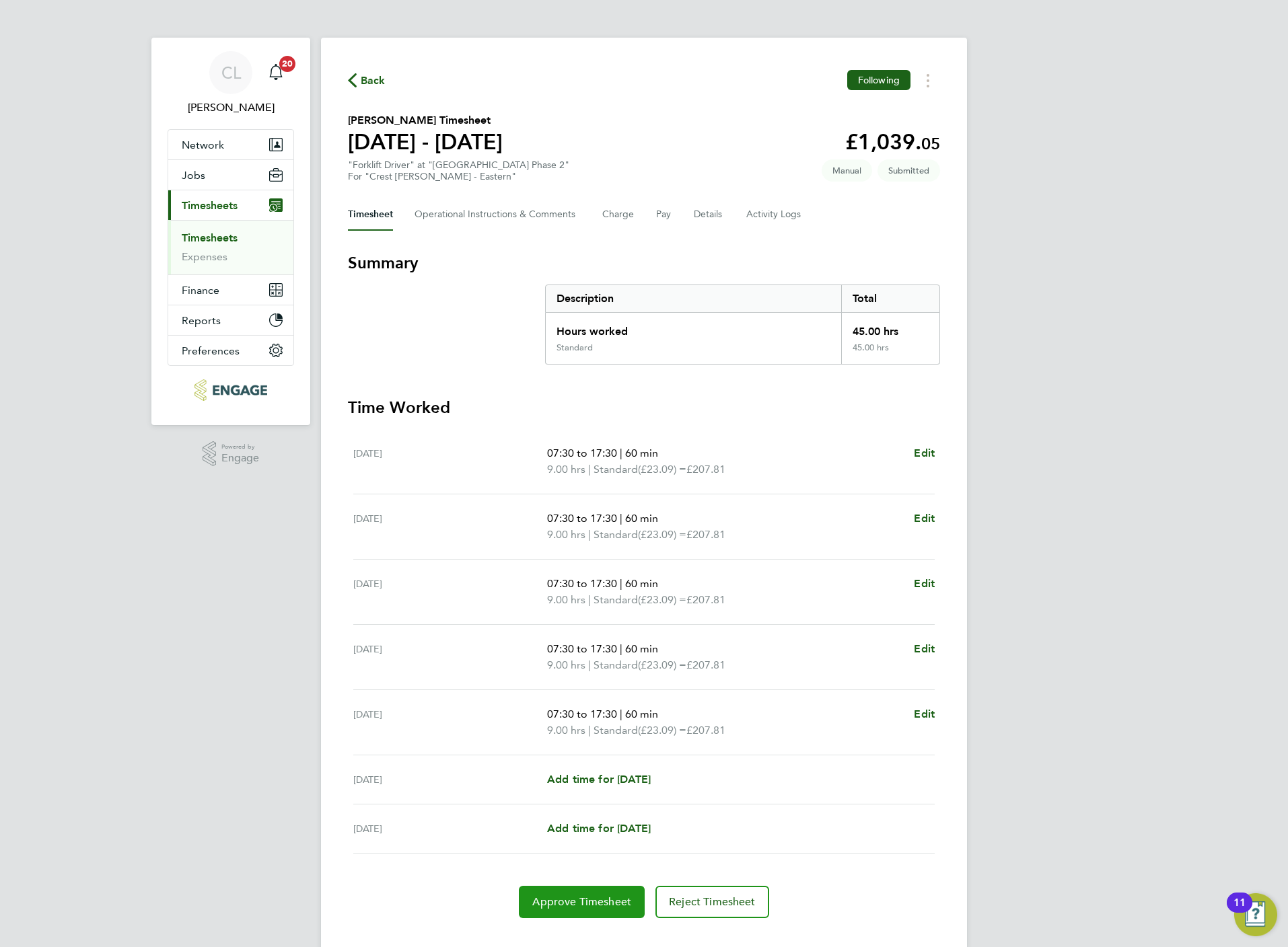
drag, startPoint x: 610, startPoint y: 909, endPoint x: 480, endPoint y: 536, distance: 395.0
click at [488, 562] on app-timesheet-lines "Mon 11 Aug 07:30 to 17:30 | 60 min 9.00 hrs | Standard (£23.09) = £207.81 Edit …" at bounding box center [644, 674] width 592 height 489
click at [376, 79] on span "Back" at bounding box center [372, 80] width 25 height 16
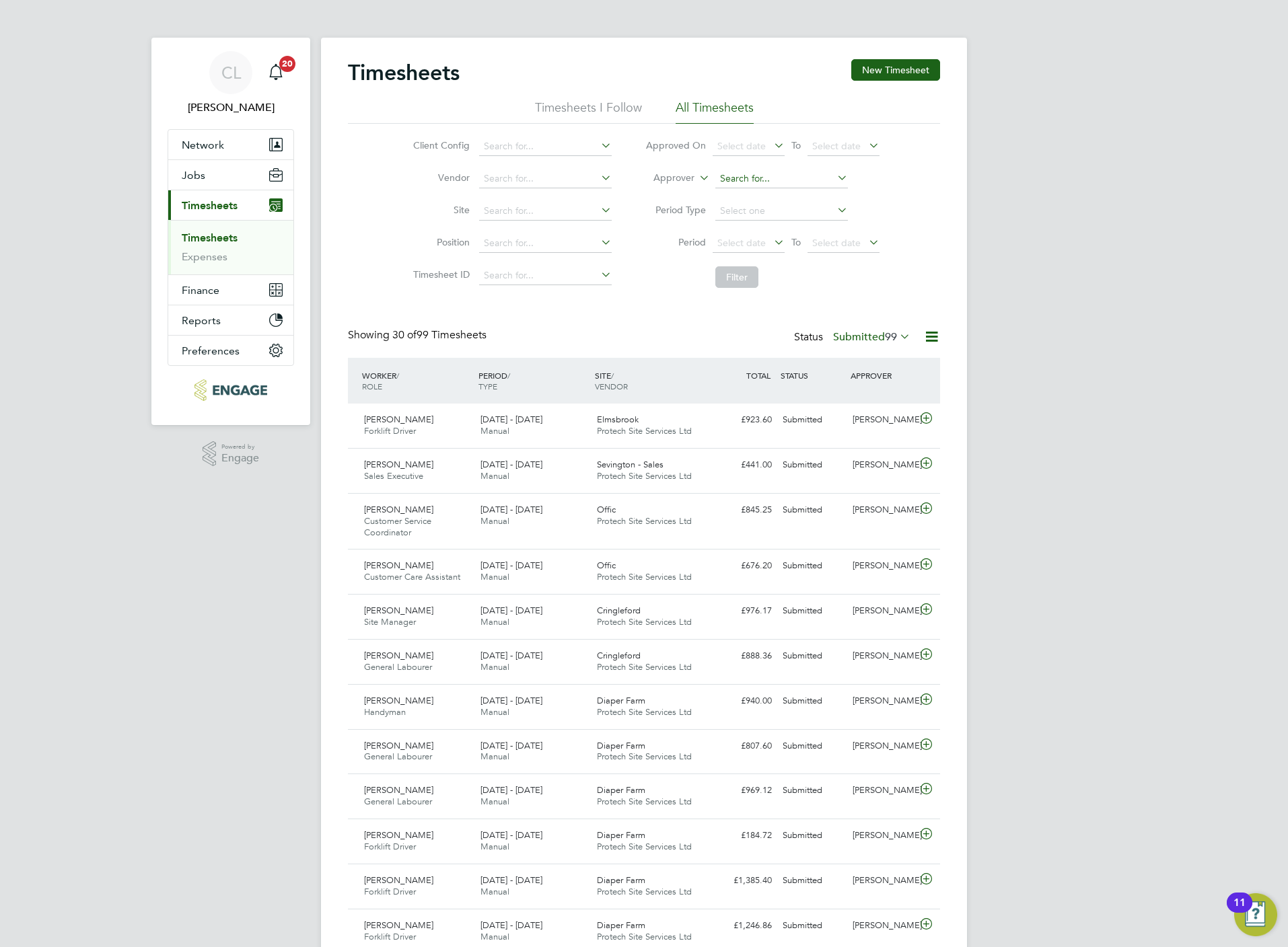
click at [750, 175] on input at bounding box center [781, 178] width 133 height 19
click at [763, 197] on li "Lisa Benbrook" at bounding box center [781, 197] width 133 height 18
type input "[PERSON_NAME]"
click at [759, 272] on li "Filter" at bounding box center [761, 277] width 268 height 35
click at [729, 277] on button "Filter" at bounding box center [736, 277] width 43 height 22
